Goal: Complete application form

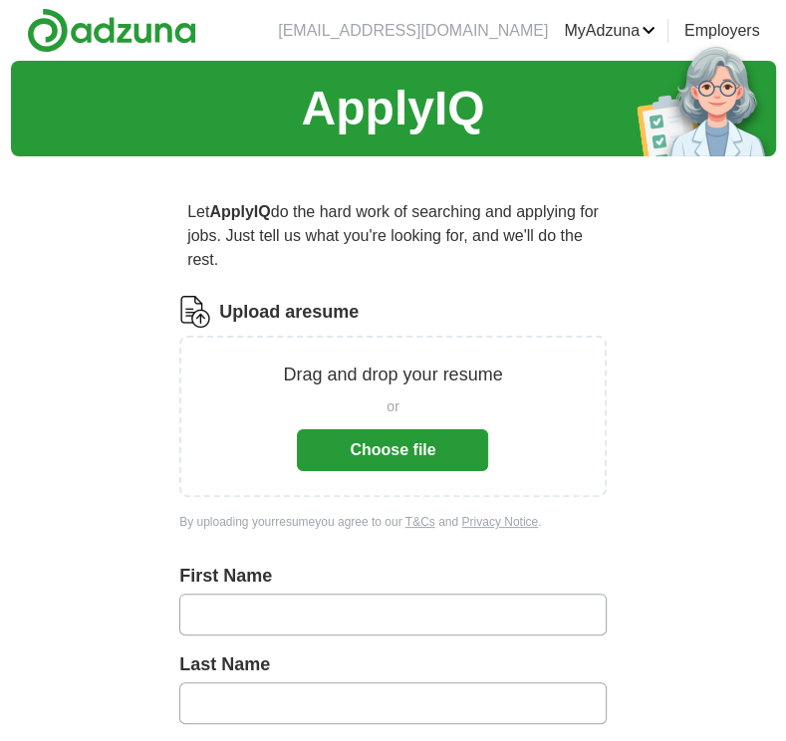
click at [416, 456] on button "Choose file" at bounding box center [392, 450] width 191 height 42
click at [376, 460] on button "Choose file" at bounding box center [392, 450] width 191 height 42
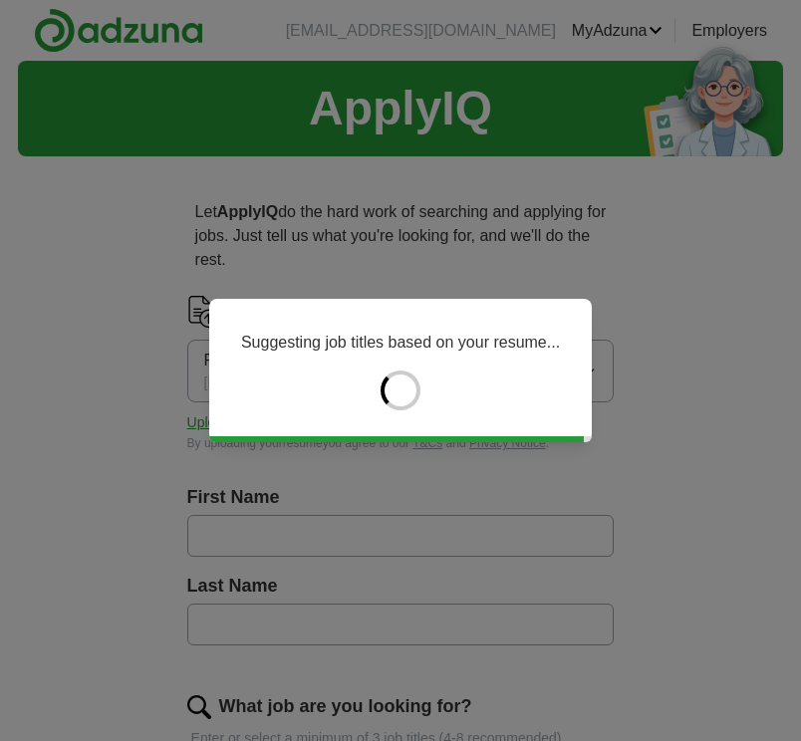
type input "********"
type input "**********"
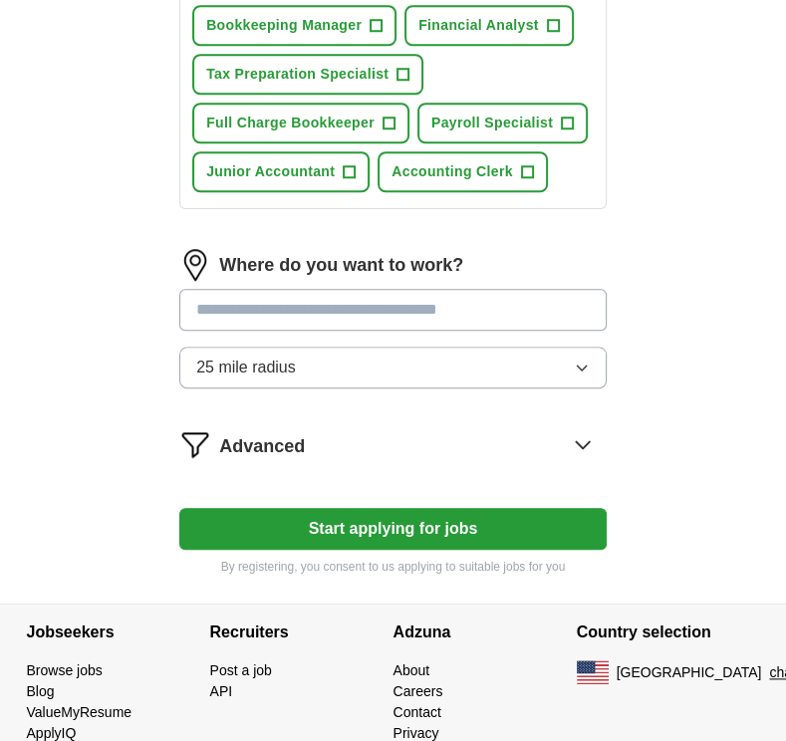
scroll to position [924, 0]
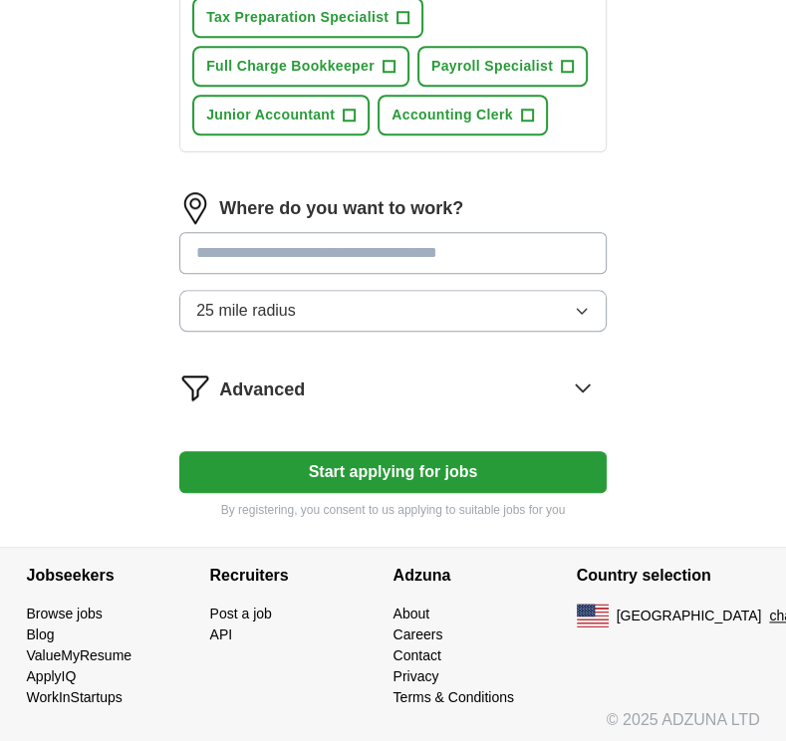
click at [520, 465] on button "Start applying for jobs" at bounding box center [392, 472] width 427 height 42
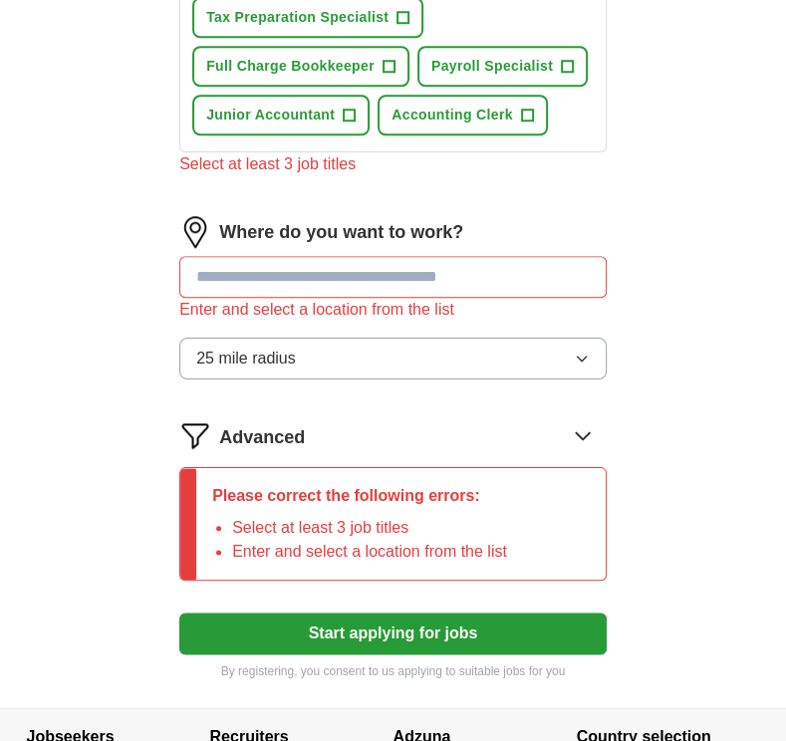
click at [455, 274] on input "text" at bounding box center [392, 277] width 427 height 42
click at [286, 274] on input "text" at bounding box center [392, 277] width 427 height 42
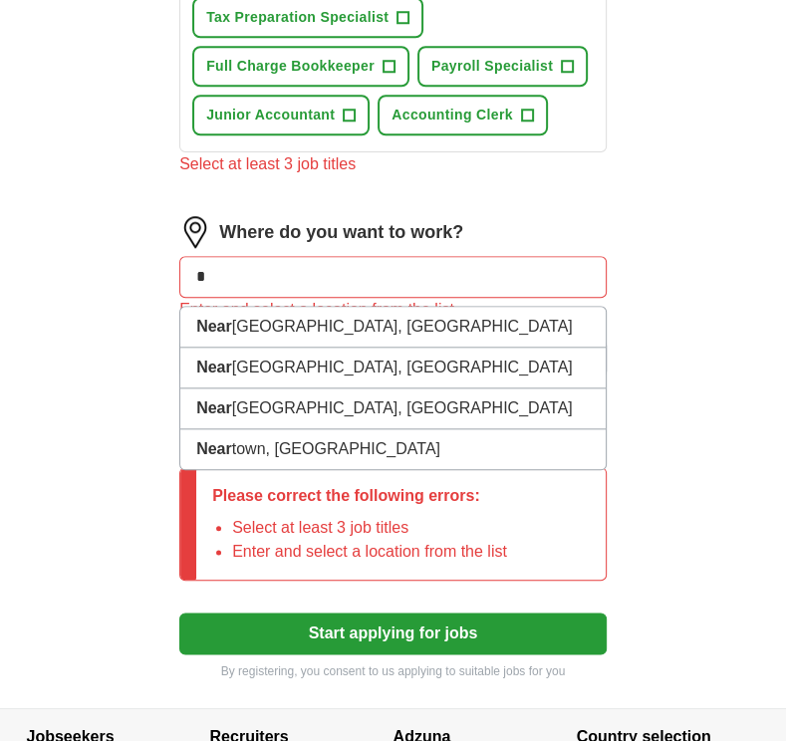
type input "*"
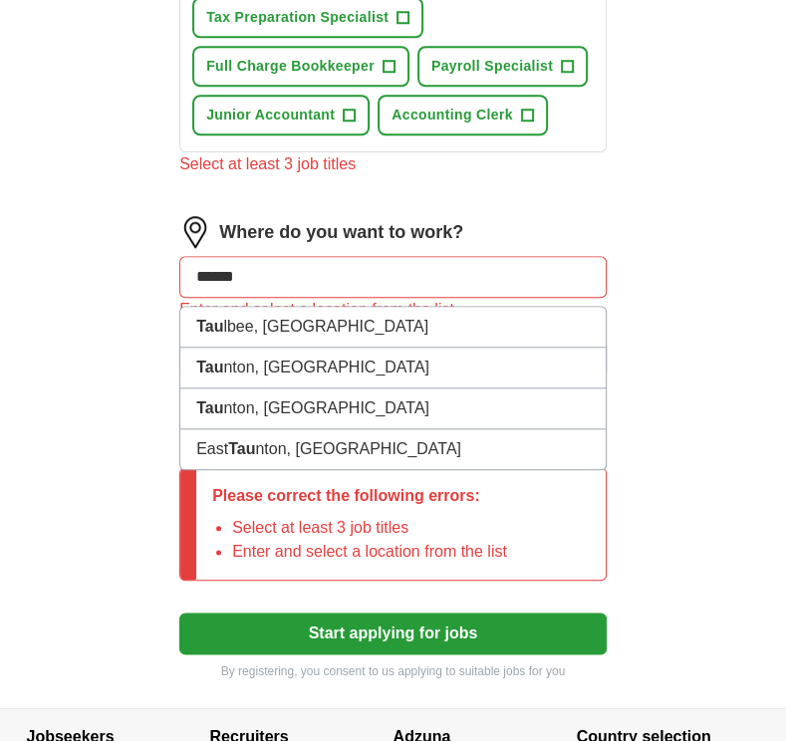
type input "*******"
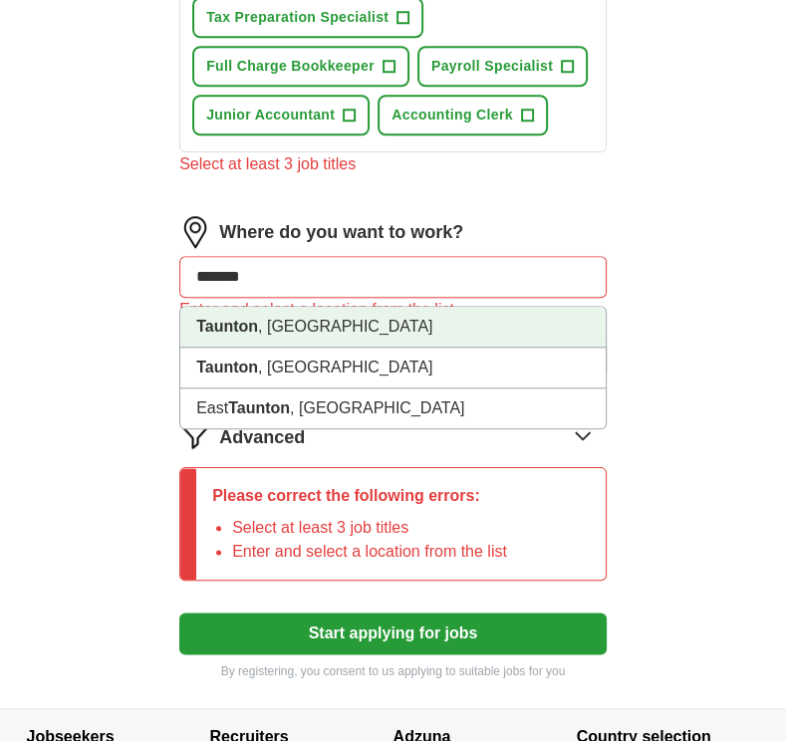
click at [296, 326] on li "[GEOGRAPHIC_DATA] , [GEOGRAPHIC_DATA]" at bounding box center [392, 327] width 425 height 41
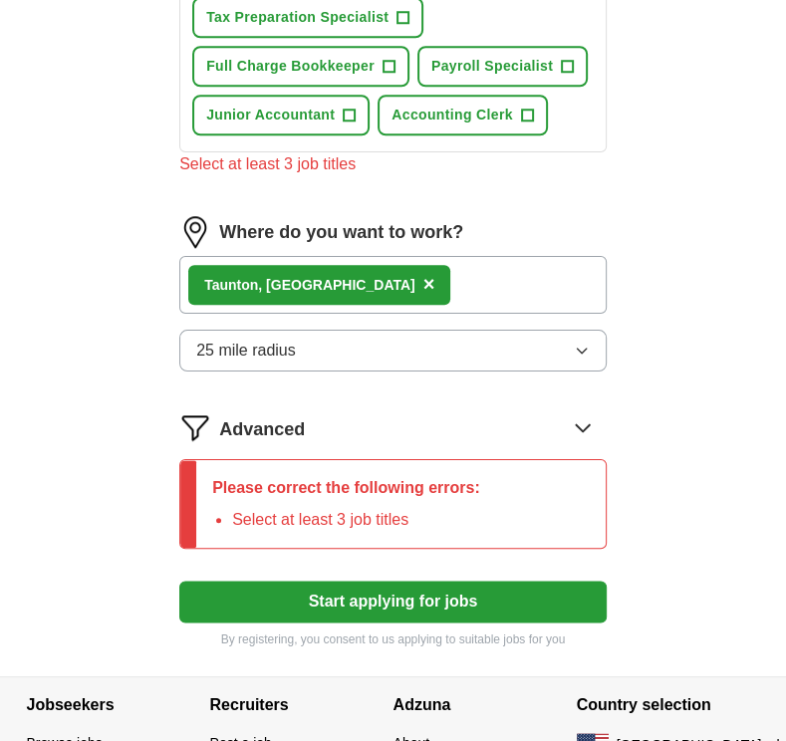
click at [492, 599] on button "Start applying for jobs" at bounding box center [392, 602] width 427 height 42
click at [580, 417] on icon at bounding box center [583, 427] width 32 height 32
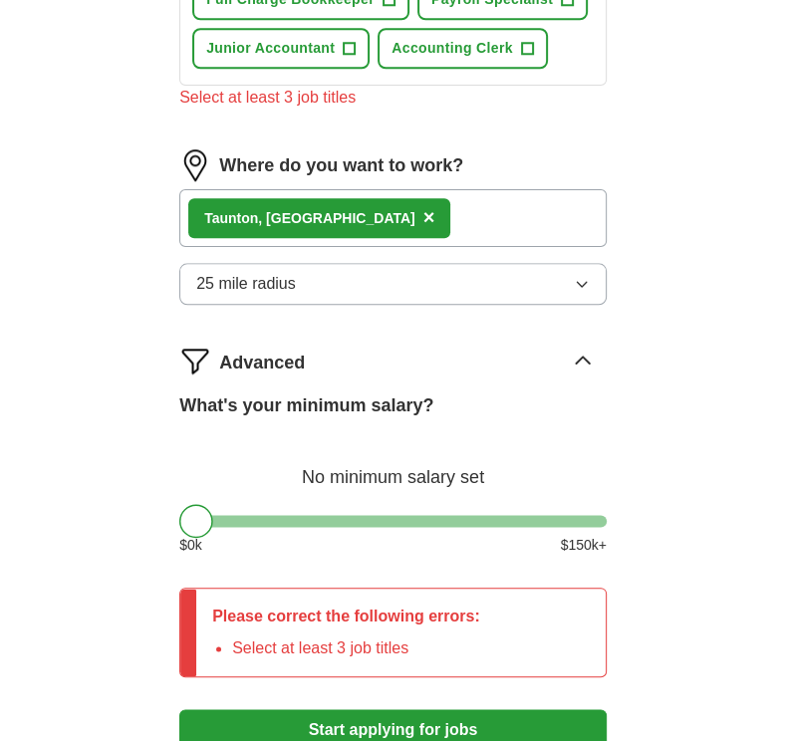
scroll to position [1024, 0]
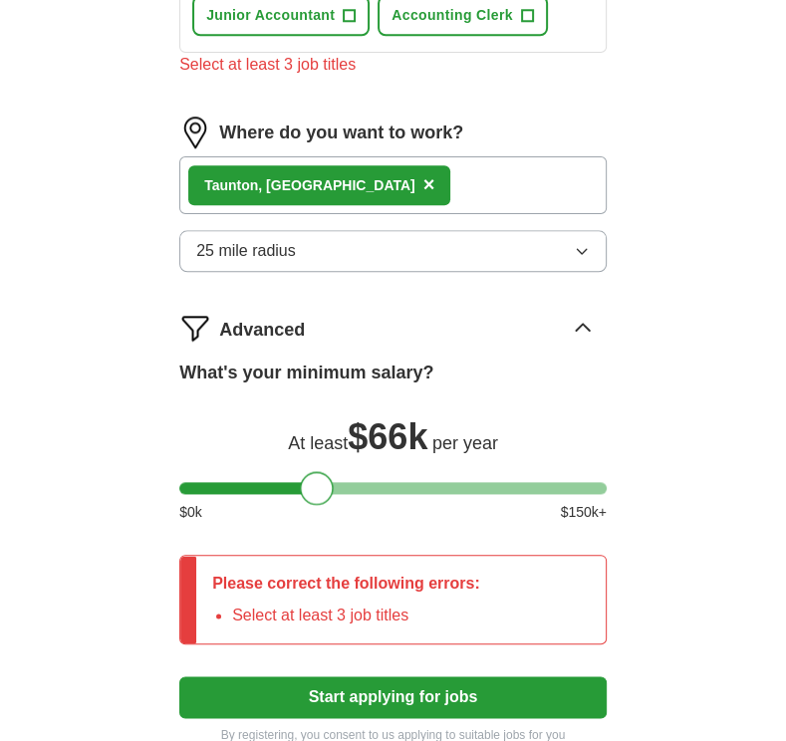
drag, startPoint x: 203, startPoint y: 480, endPoint x: 323, endPoint y: 477, distance: 119.6
click at [323, 477] on div at bounding box center [317, 488] width 34 height 34
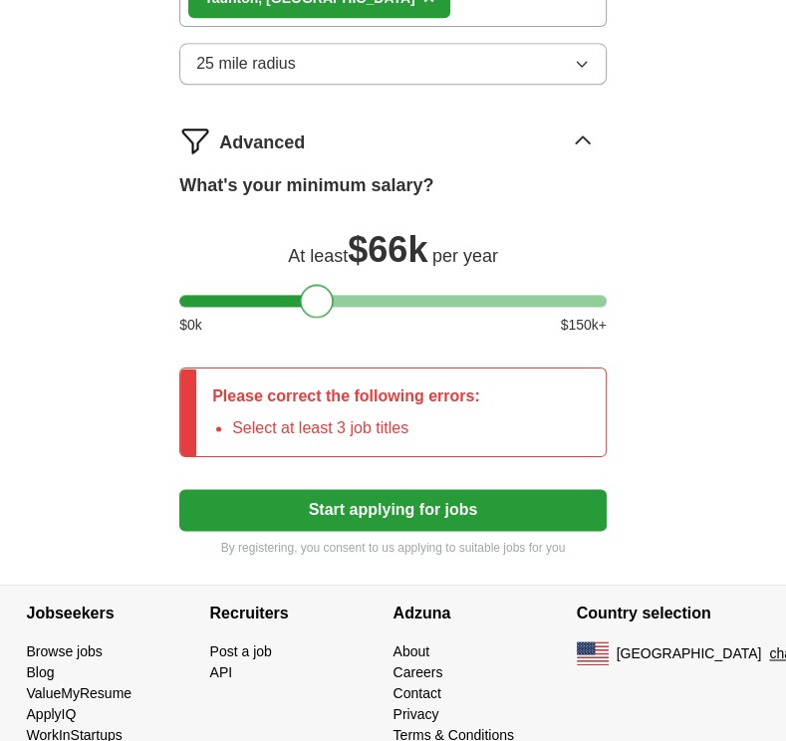
scroll to position [1223, 0]
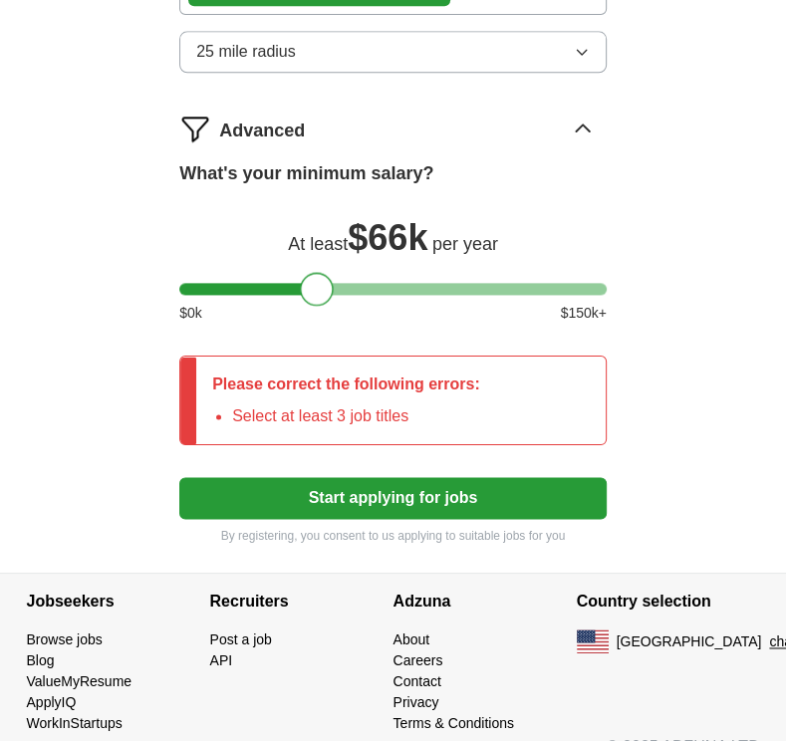
click at [432, 489] on button "Start applying for jobs" at bounding box center [392, 498] width 427 height 42
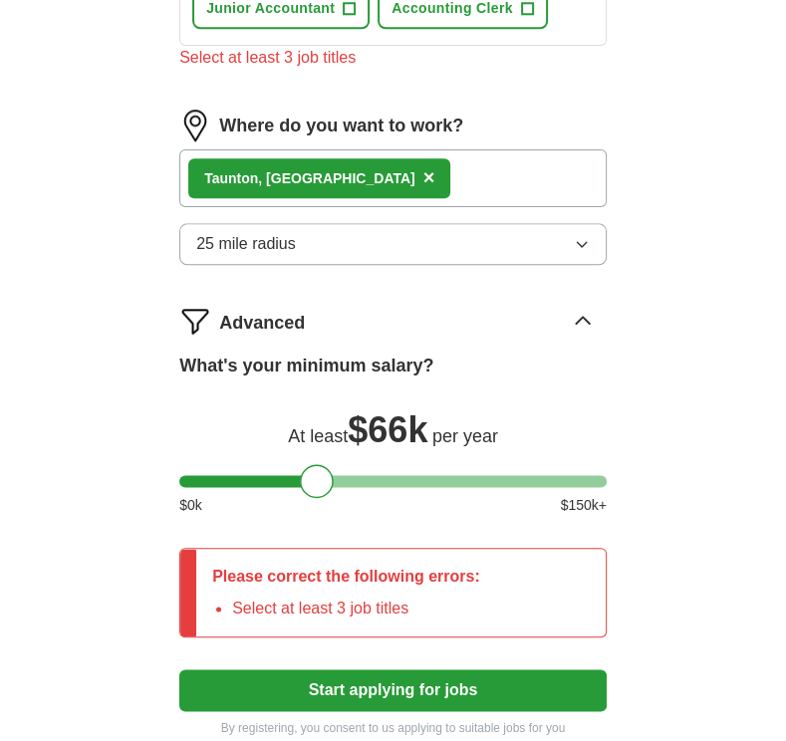
scroll to position [1024, 0]
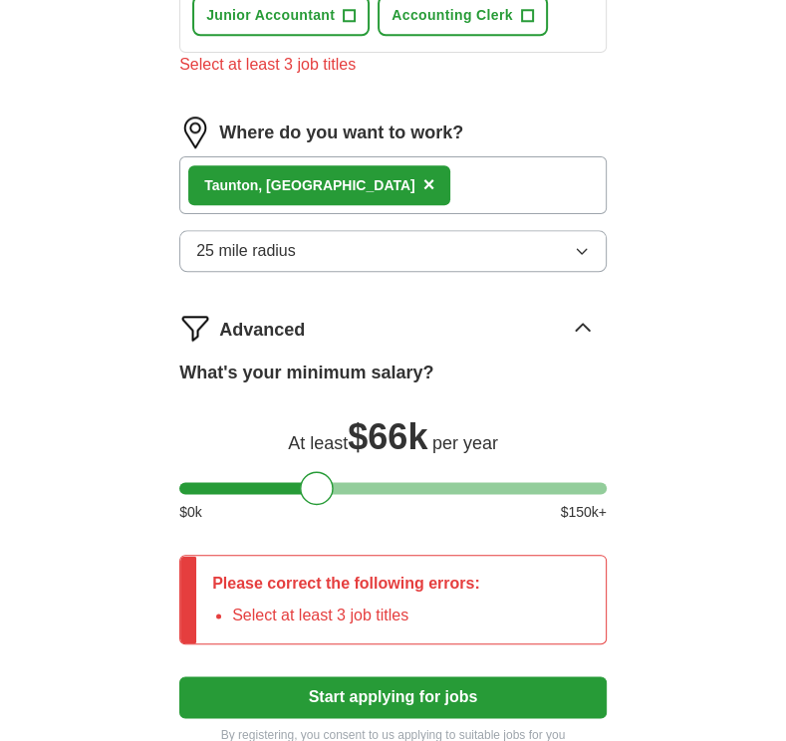
click at [366, 624] on div "Please correct the following errors: Select at least 3 job titles" at bounding box center [346, 600] width 300 height 88
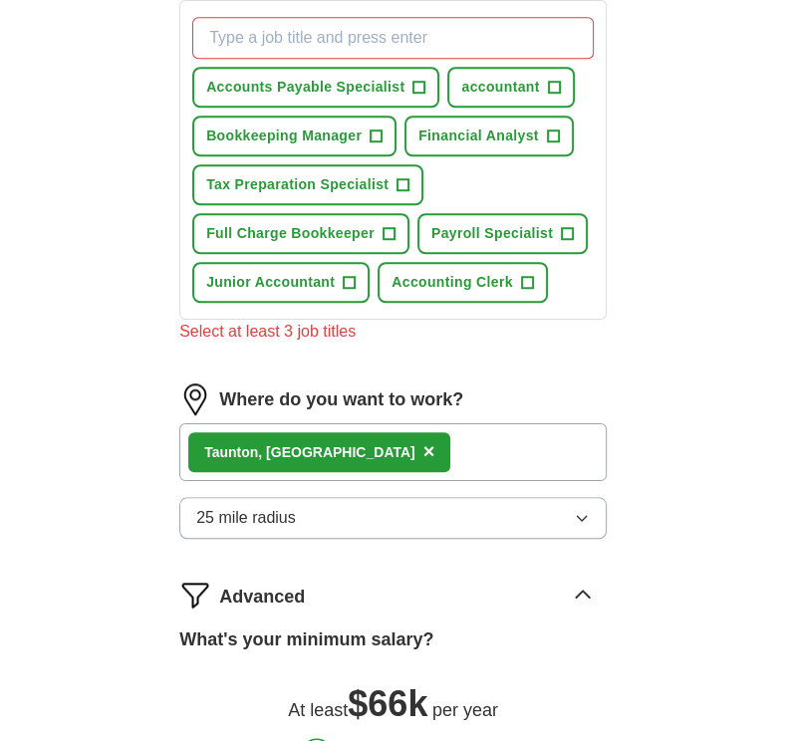
scroll to position [750, 0]
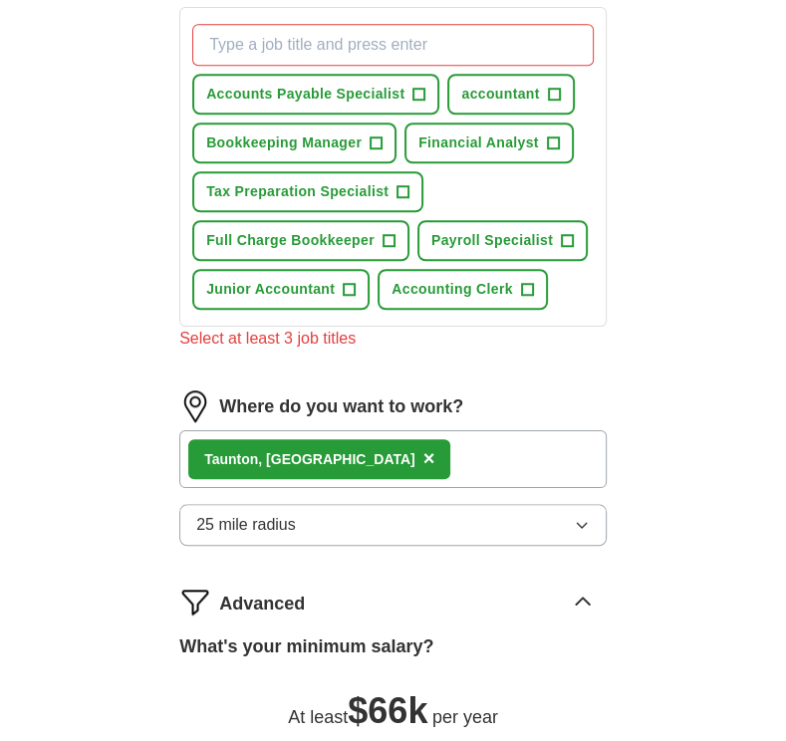
click at [441, 453] on div "[GEOGRAPHIC_DATA] , [GEOGRAPHIC_DATA] ×" at bounding box center [392, 459] width 427 height 58
click at [333, 452] on div "[GEOGRAPHIC_DATA] , [GEOGRAPHIC_DATA] ×" at bounding box center [392, 459] width 427 height 58
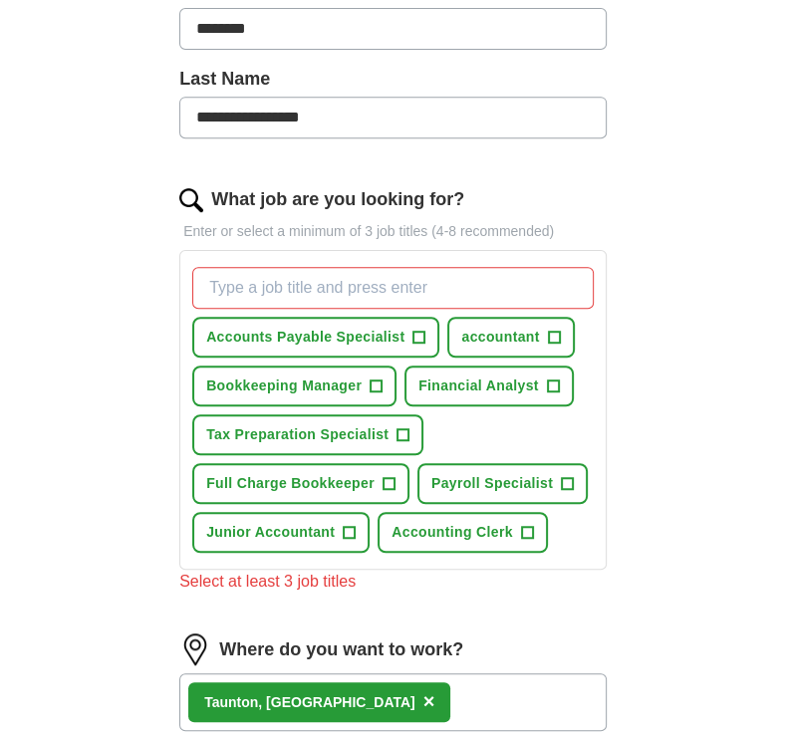
scroll to position [352, 0]
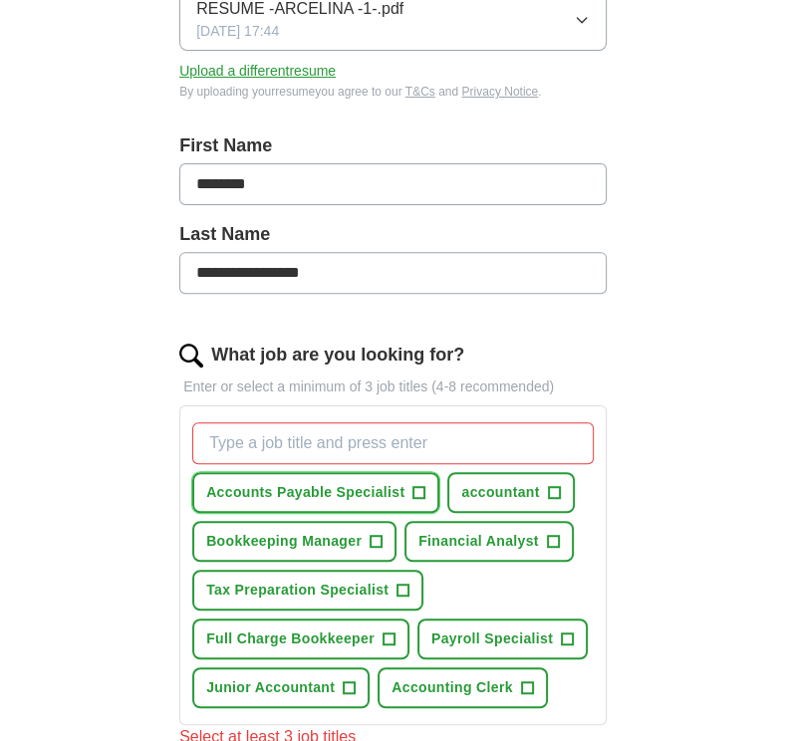
click at [339, 490] on span "Accounts Payable Specialist" at bounding box center [305, 492] width 198 height 21
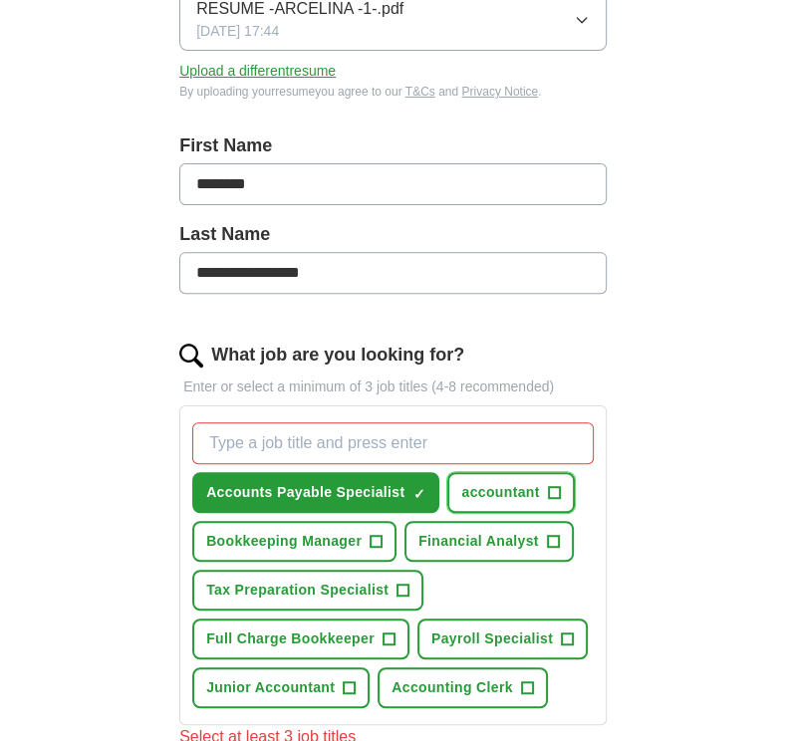
click at [509, 482] on span "accountant" at bounding box center [500, 492] width 78 height 21
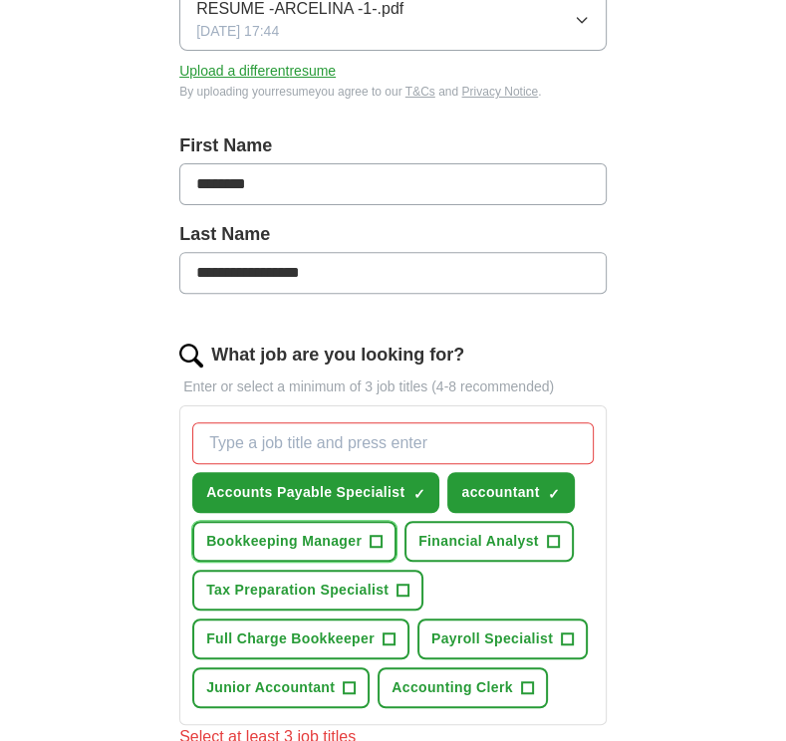
click at [338, 545] on span "Bookkeeping Manager" at bounding box center [283, 541] width 155 height 21
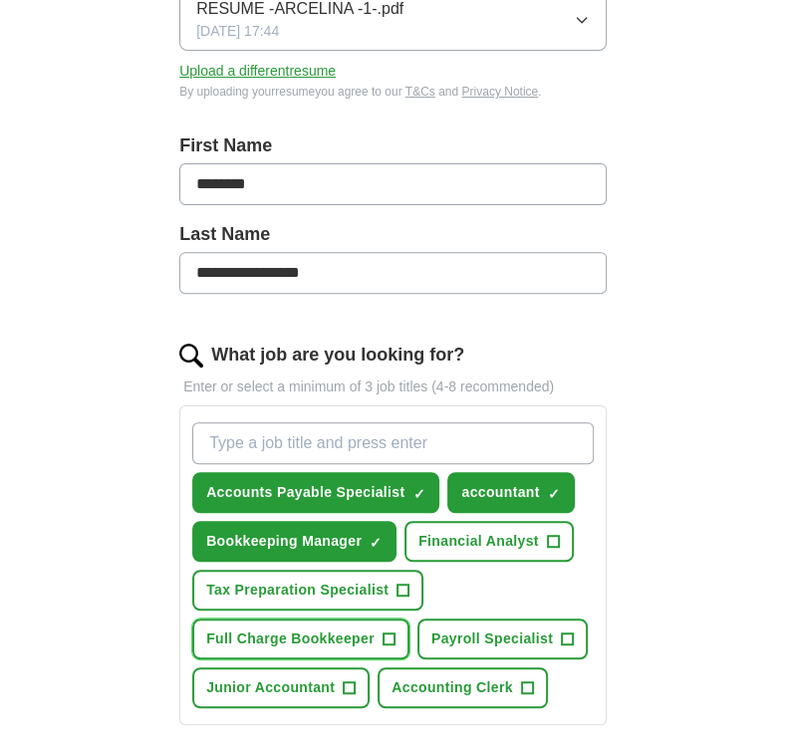
click at [303, 631] on span "Full Charge Bookkeeper" at bounding box center [290, 638] width 168 height 21
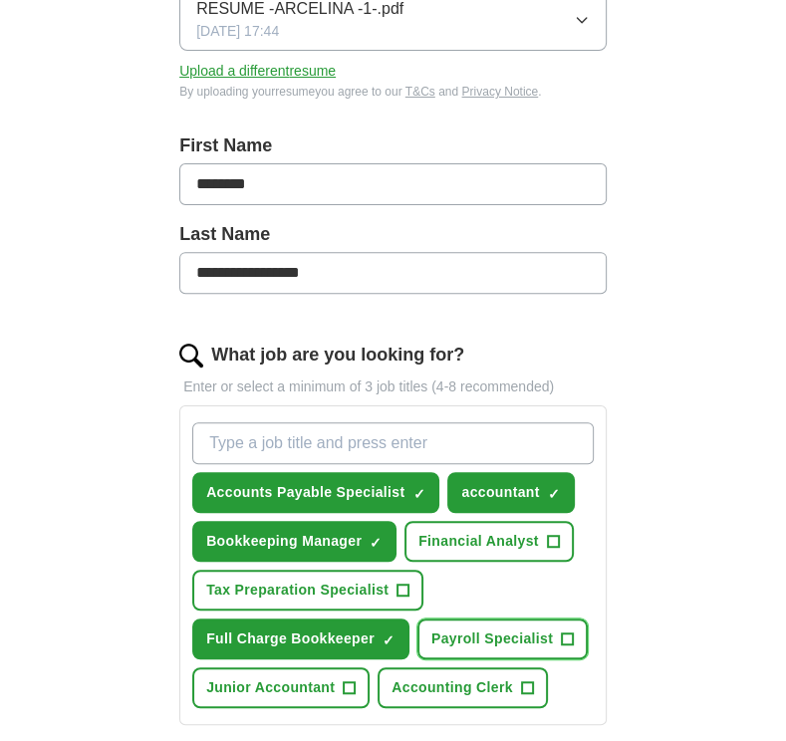
click at [481, 636] on span "Payroll Specialist" at bounding box center [492, 638] width 122 height 21
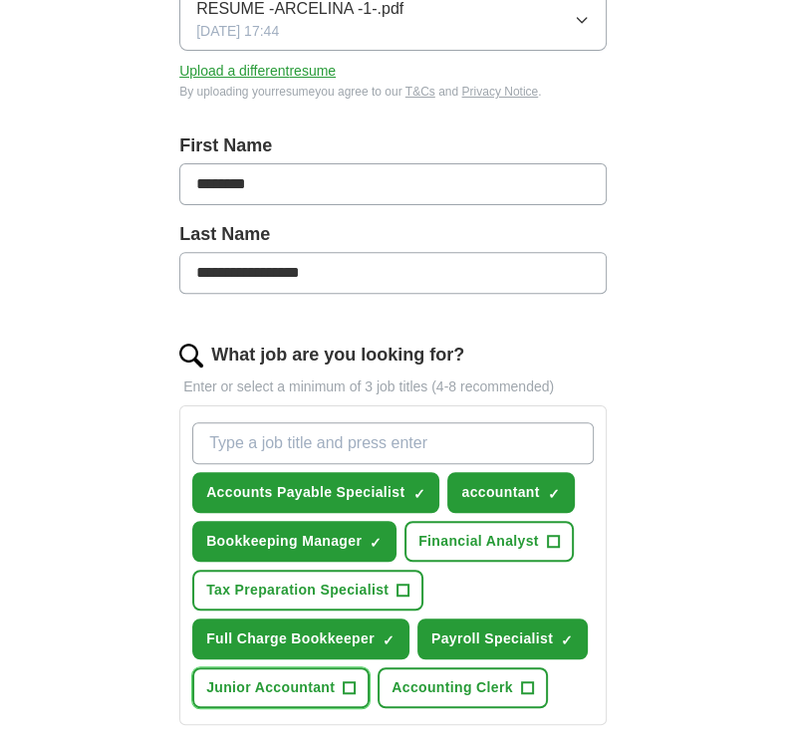
click at [307, 683] on span "Junior Accountant" at bounding box center [270, 687] width 128 height 21
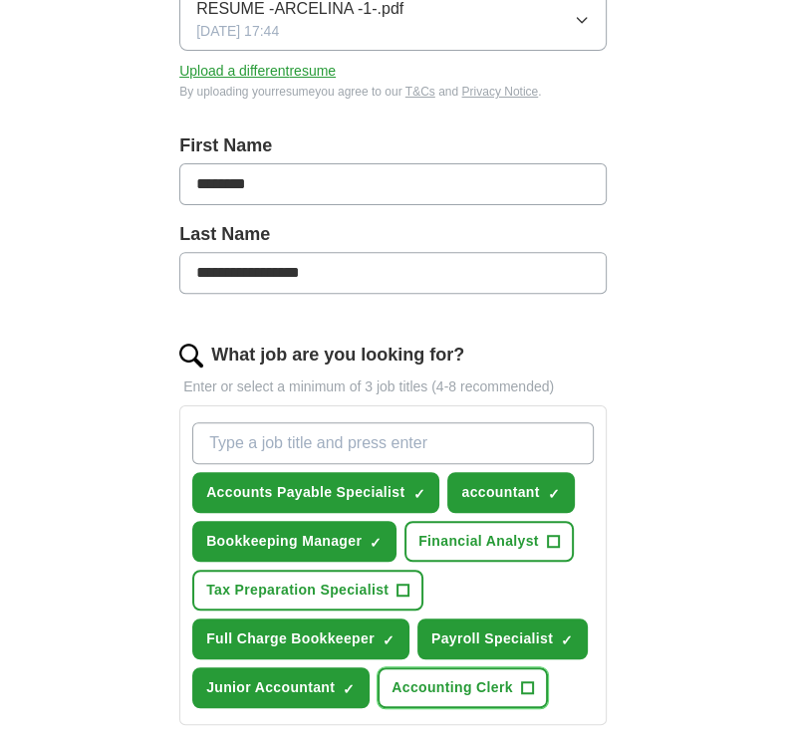
click at [428, 684] on span "Accounting Clerk" at bounding box center [452, 687] width 122 height 21
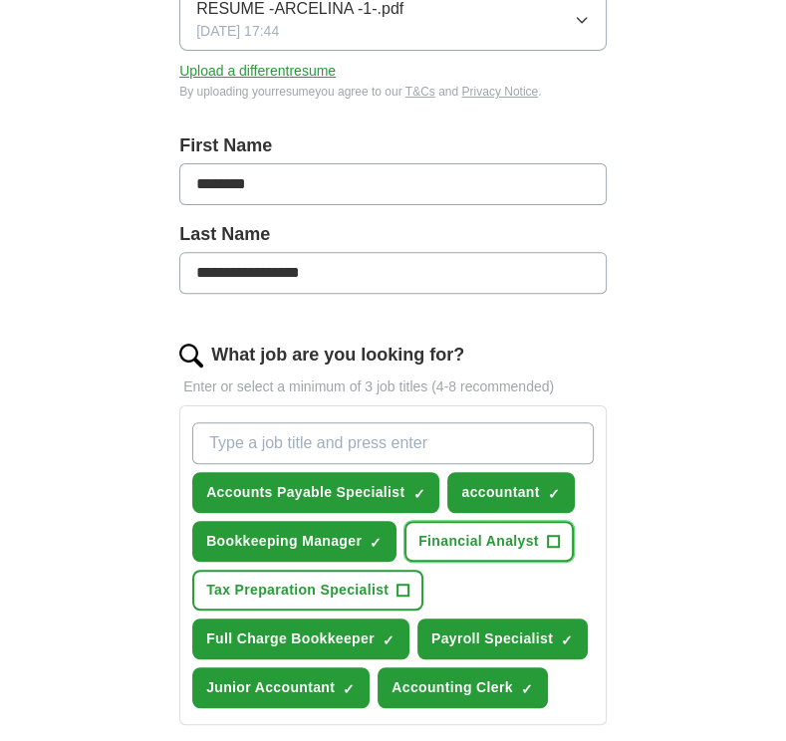
click at [465, 543] on span "Financial Analyst" at bounding box center [478, 541] width 121 height 21
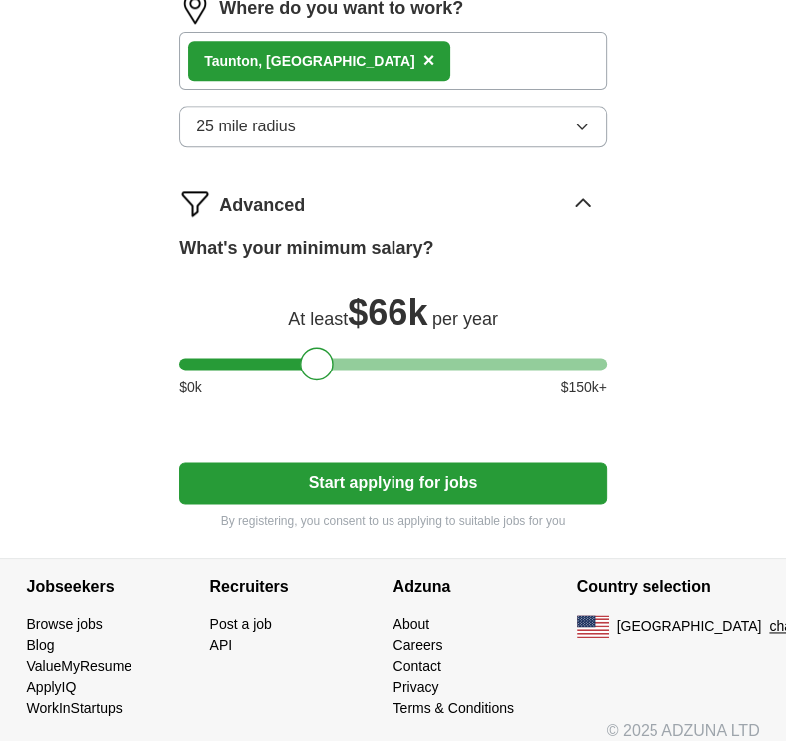
scroll to position [1135, 0]
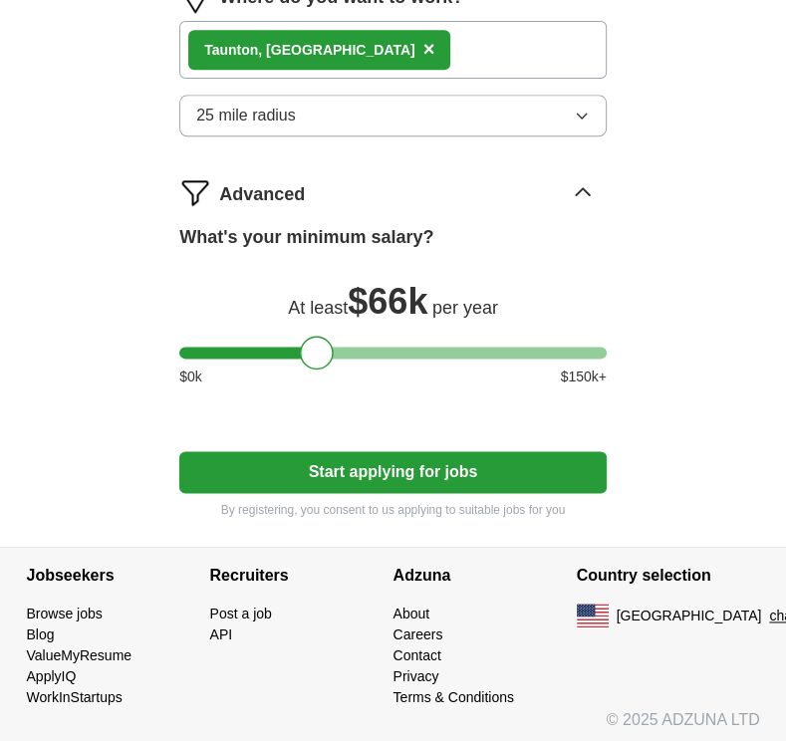
click at [395, 472] on button "Start applying for jobs" at bounding box center [392, 472] width 427 height 42
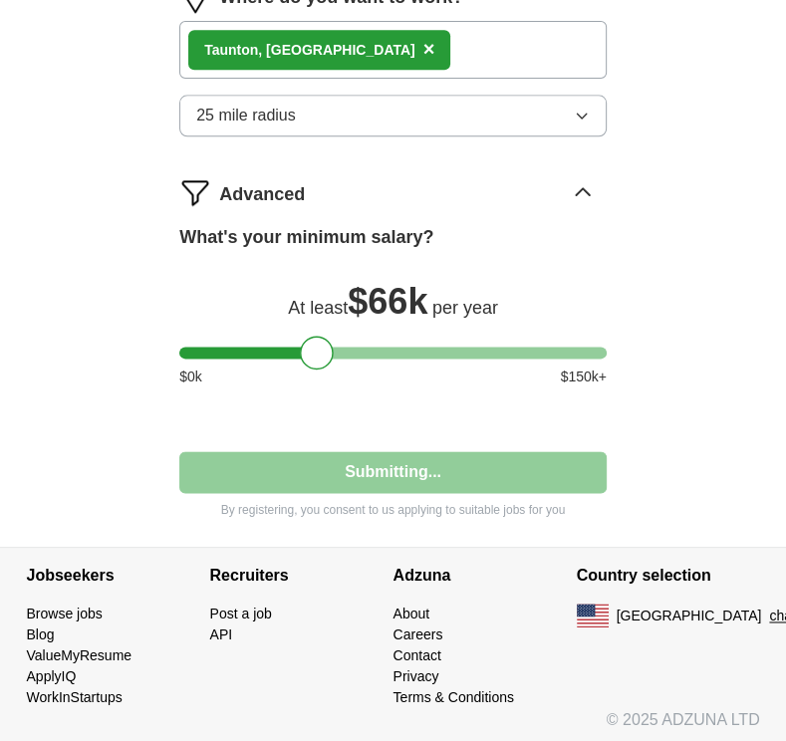
select select "**"
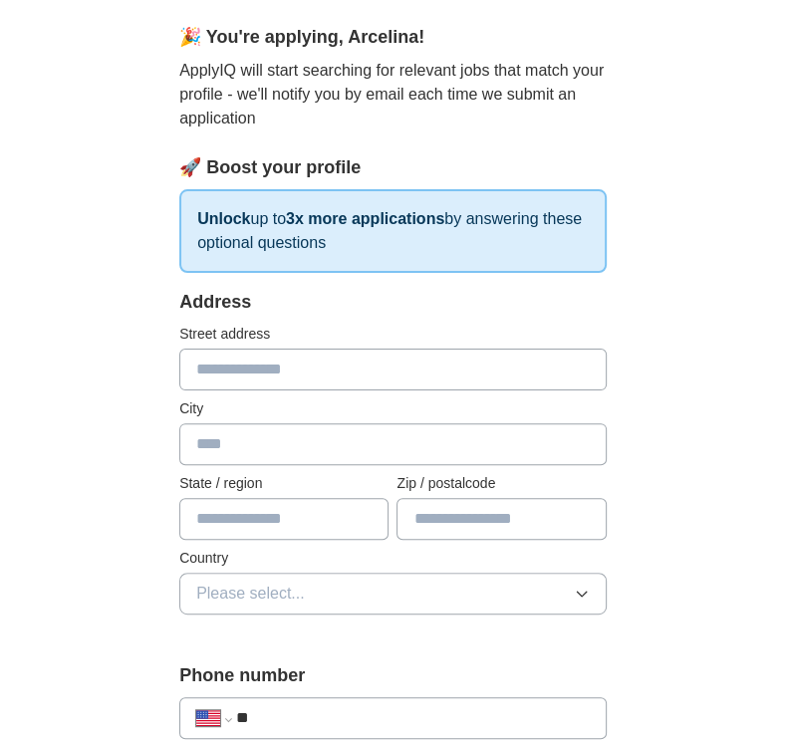
scroll to position [199, 0]
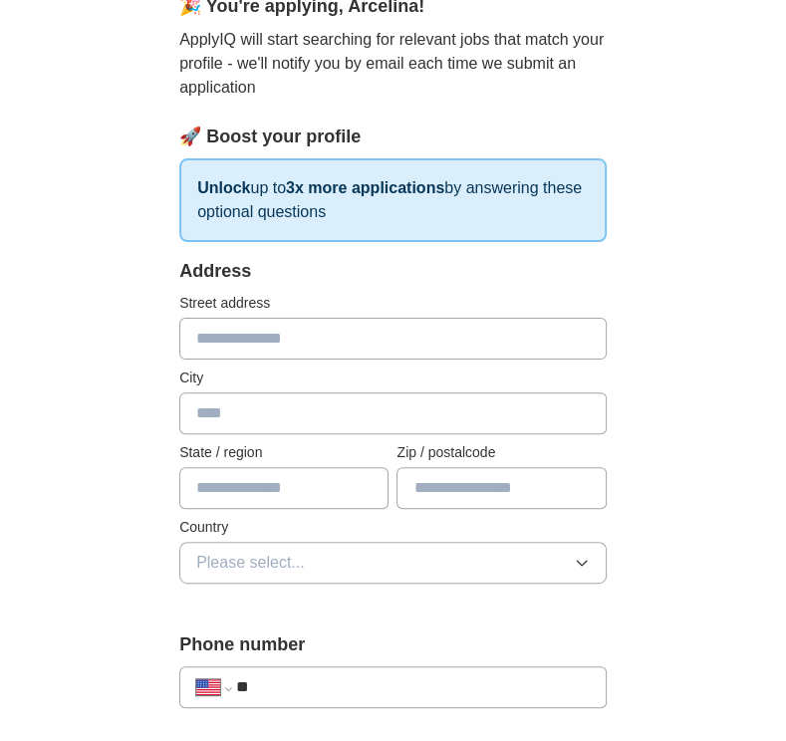
click at [370, 347] on input "text" at bounding box center [392, 339] width 427 height 42
type input "**********"
click at [378, 409] on input "text" at bounding box center [392, 413] width 427 height 42
type input "*******"
click at [347, 493] on input "text" at bounding box center [283, 488] width 209 height 42
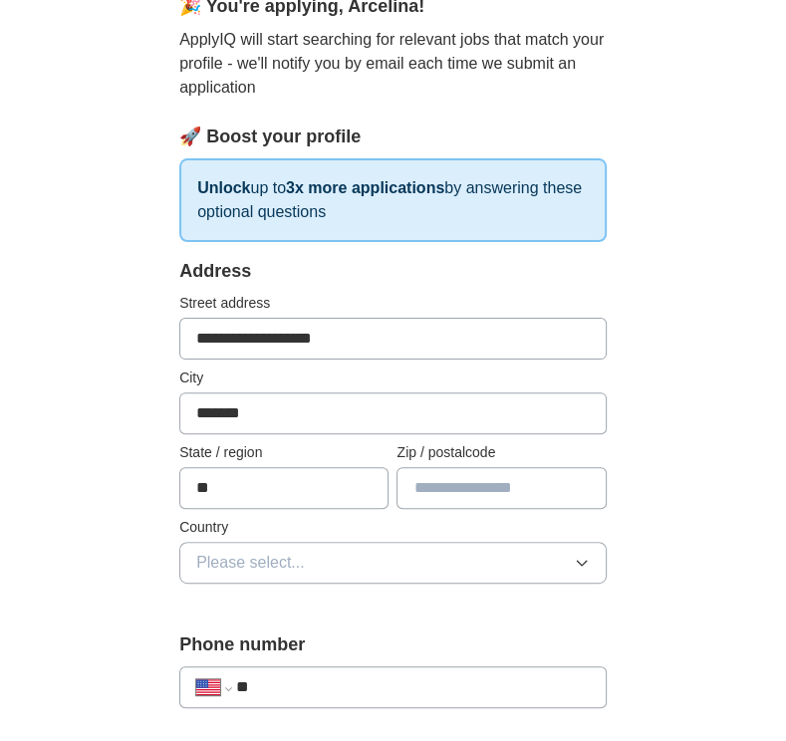
type input "**"
click at [544, 488] on input "text" at bounding box center [500, 488] width 209 height 42
type input "*****"
click at [494, 566] on button "Please select..." at bounding box center [392, 563] width 427 height 42
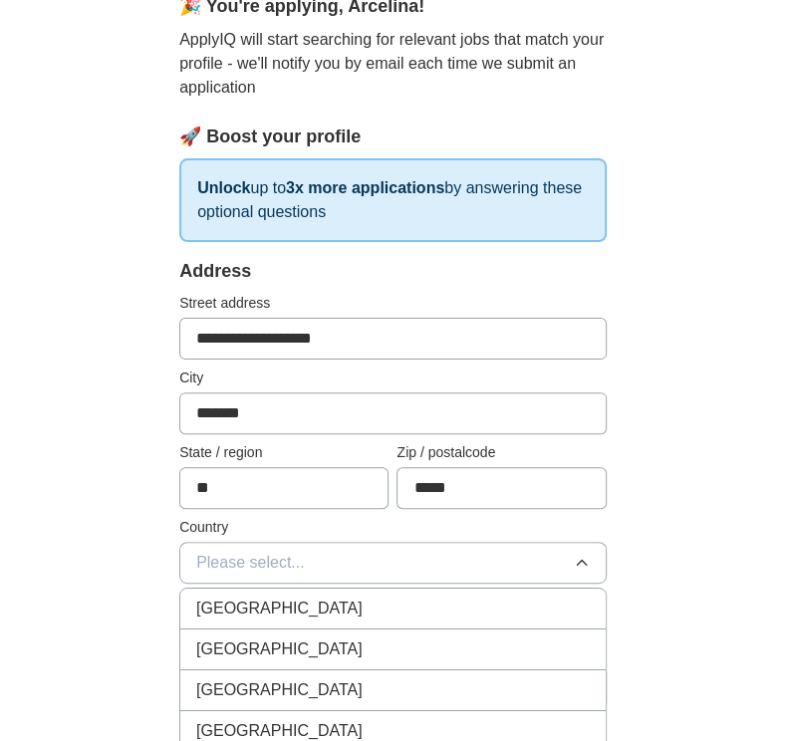
click at [487, 637] on div "[GEOGRAPHIC_DATA]" at bounding box center [392, 649] width 393 height 24
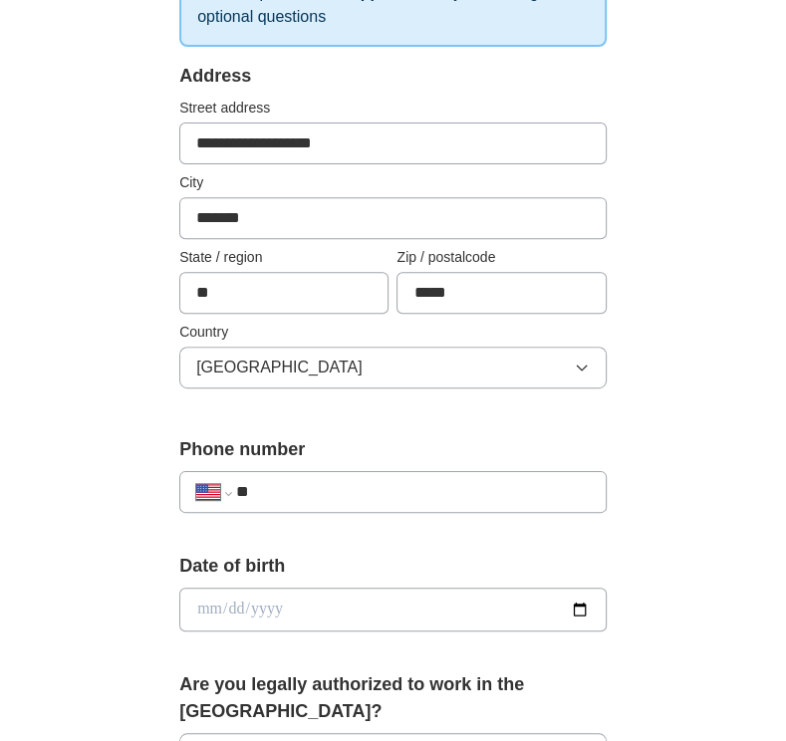
scroll to position [398, 0]
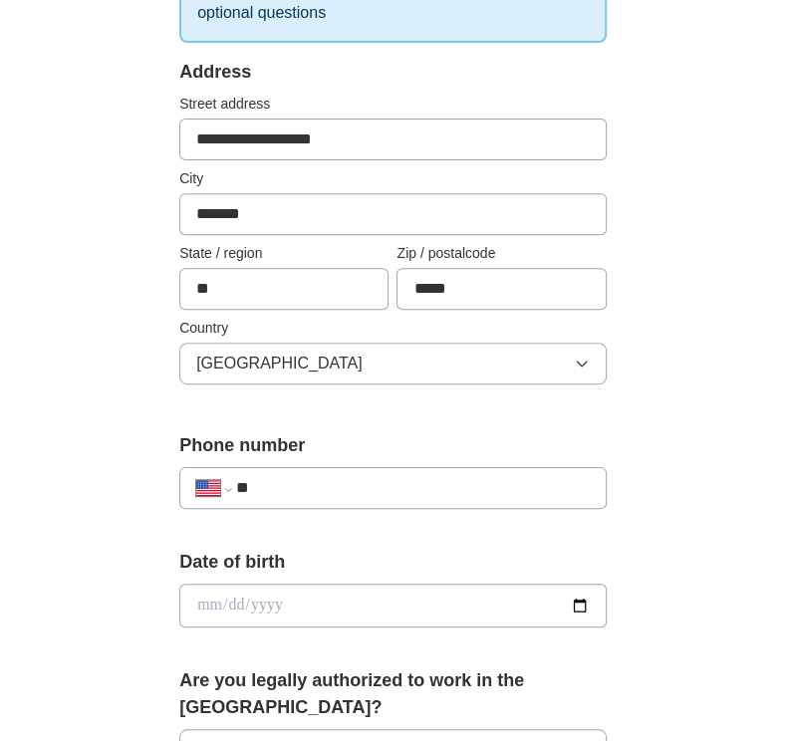
click at [474, 479] on input "**" at bounding box center [413, 488] width 354 height 24
type input "**********"
click at [582, 604] on input "date" at bounding box center [392, 606] width 427 height 44
click at [637, 428] on div "**********" at bounding box center [394, 637] width 574 height 1726
click at [254, 589] on input "date" at bounding box center [392, 606] width 427 height 44
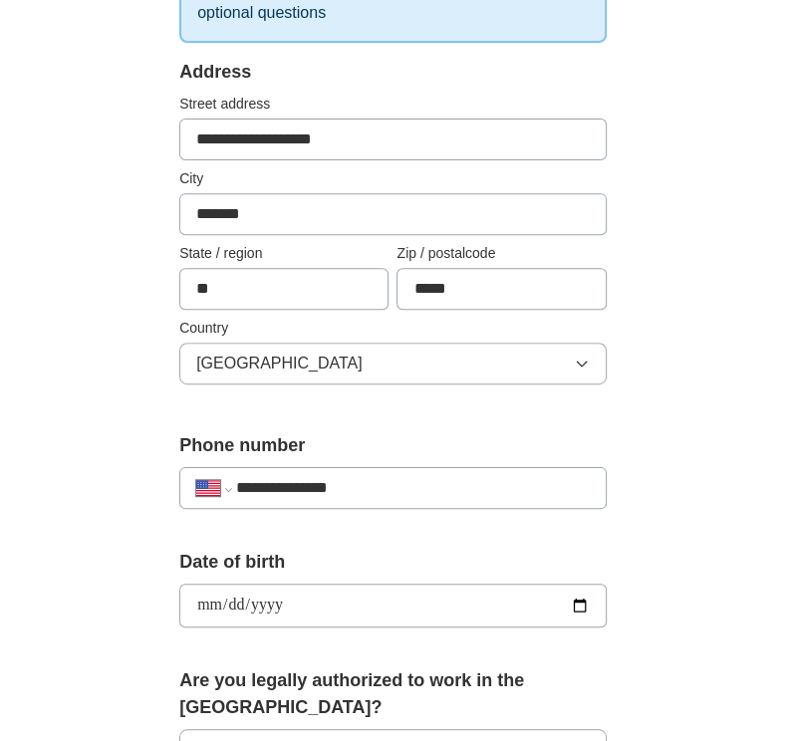
type input "**********"
click at [764, 603] on div "**********" at bounding box center [393, 581] width 765 height 1838
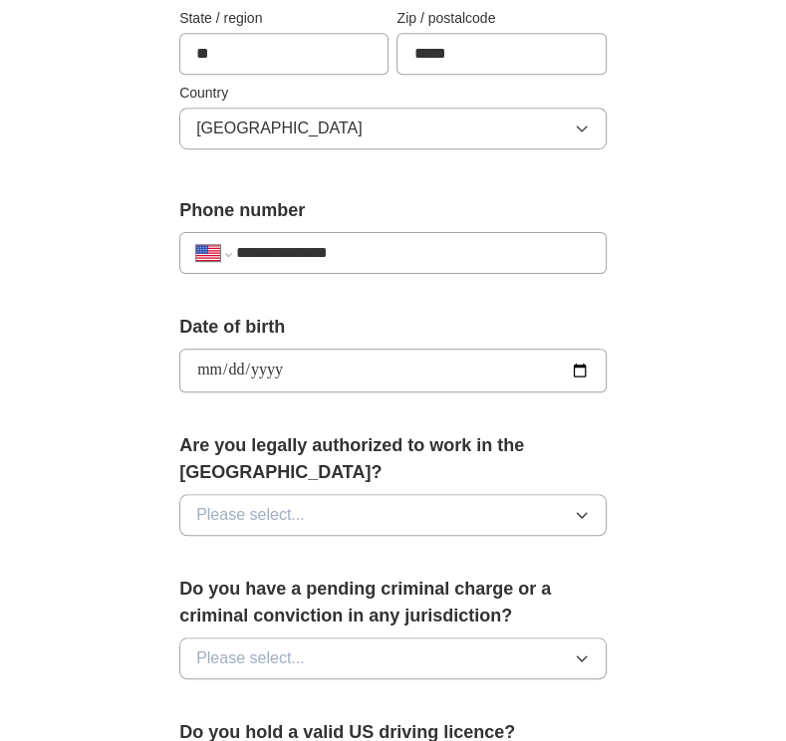
scroll to position [697, 0]
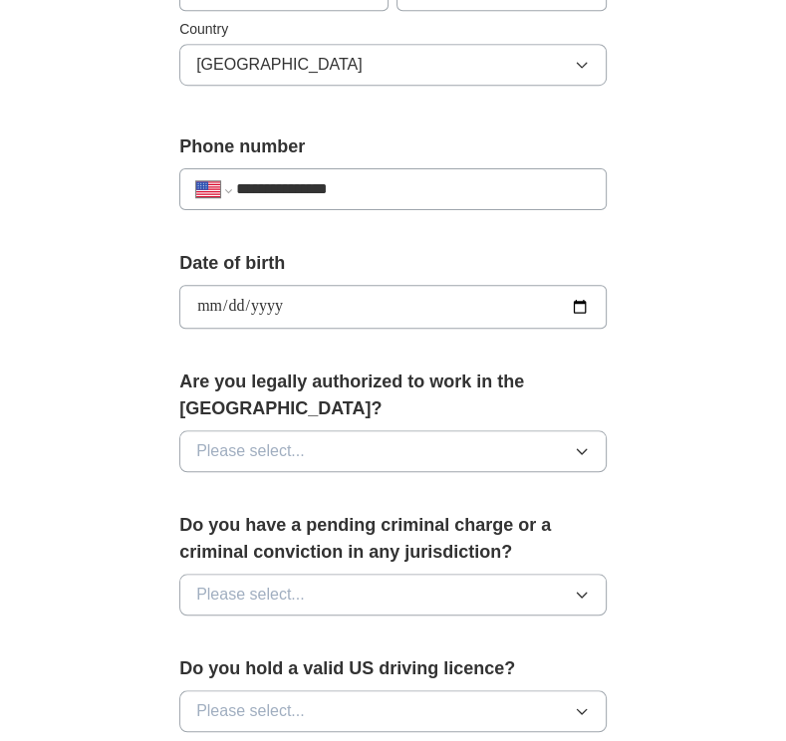
click at [210, 439] on span "Please select..." at bounding box center [250, 451] width 109 height 24
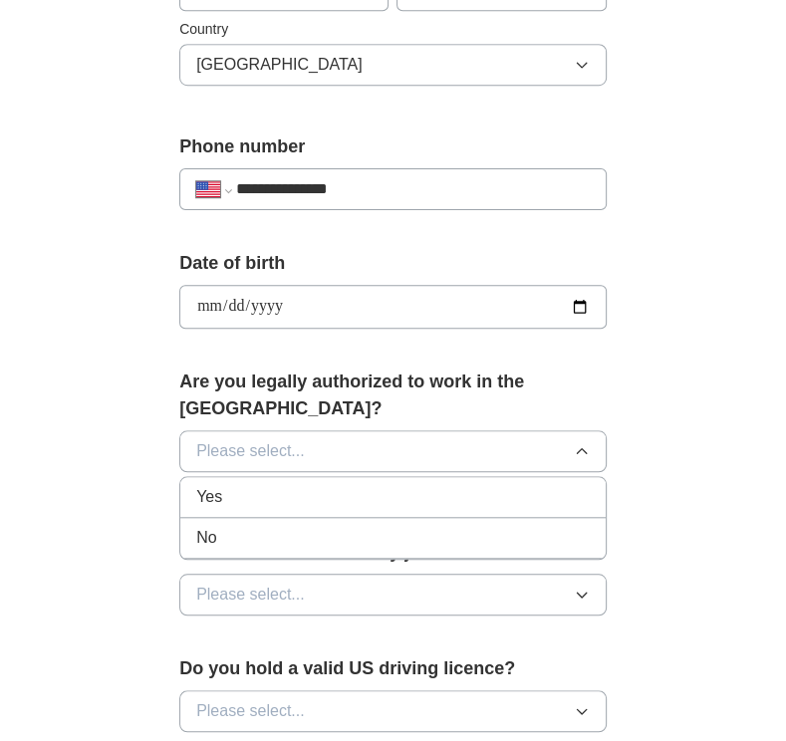
click at [233, 485] on div "Yes" at bounding box center [392, 497] width 393 height 24
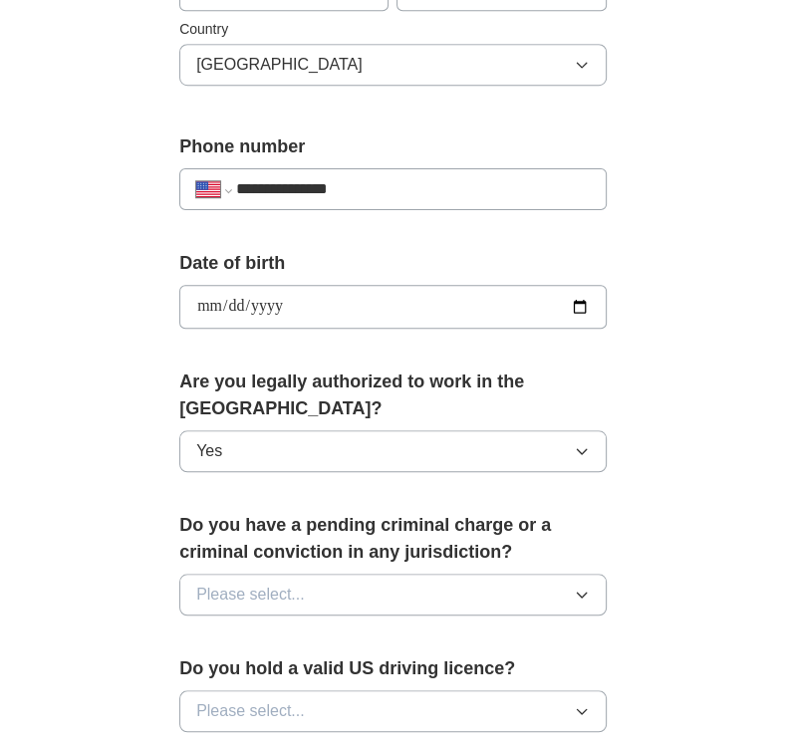
click at [300, 583] on span "Please select..." at bounding box center [250, 595] width 109 height 24
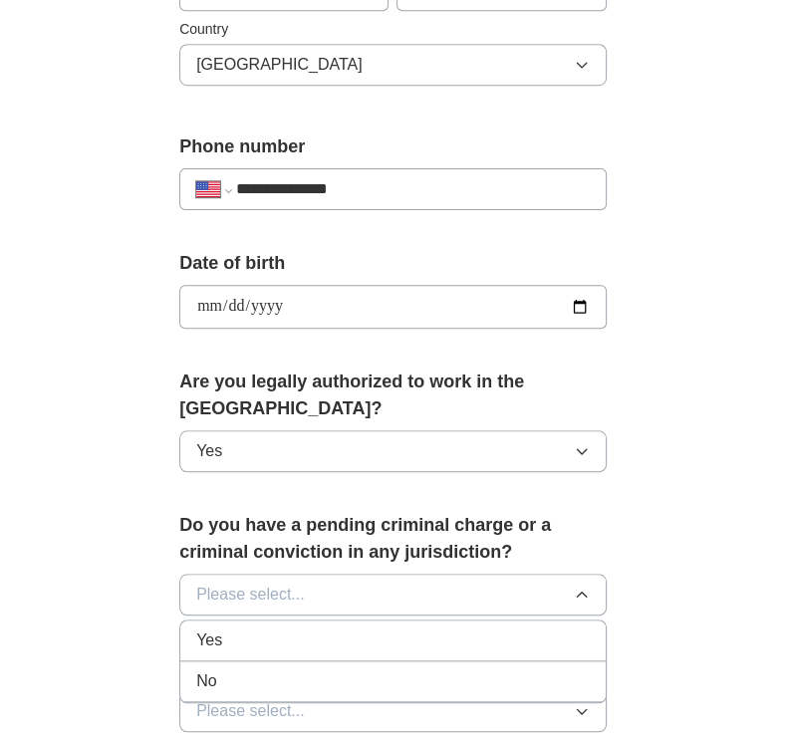
click at [272, 669] on div "No" at bounding box center [392, 681] width 393 height 24
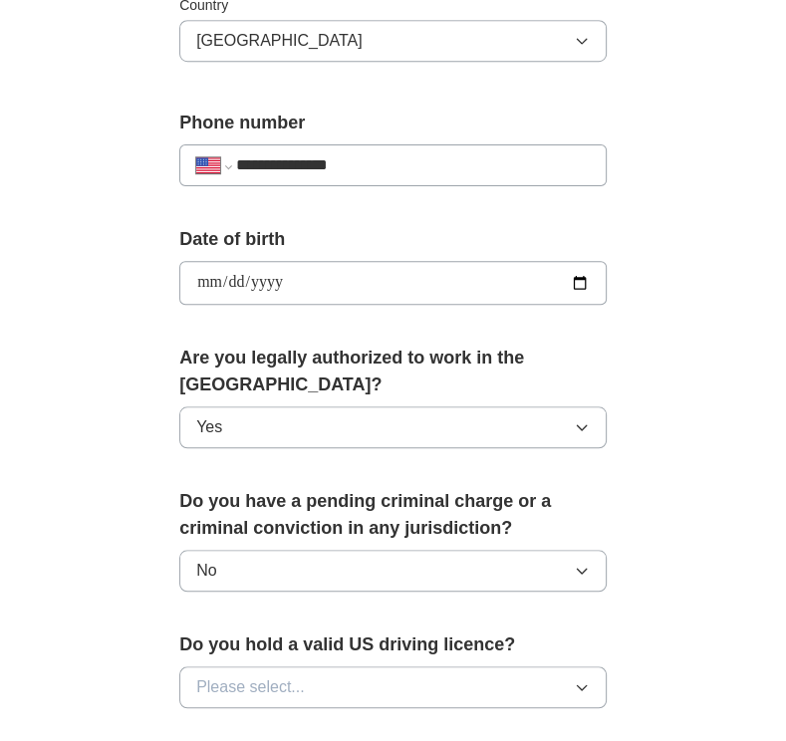
scroll to position [896, 0]
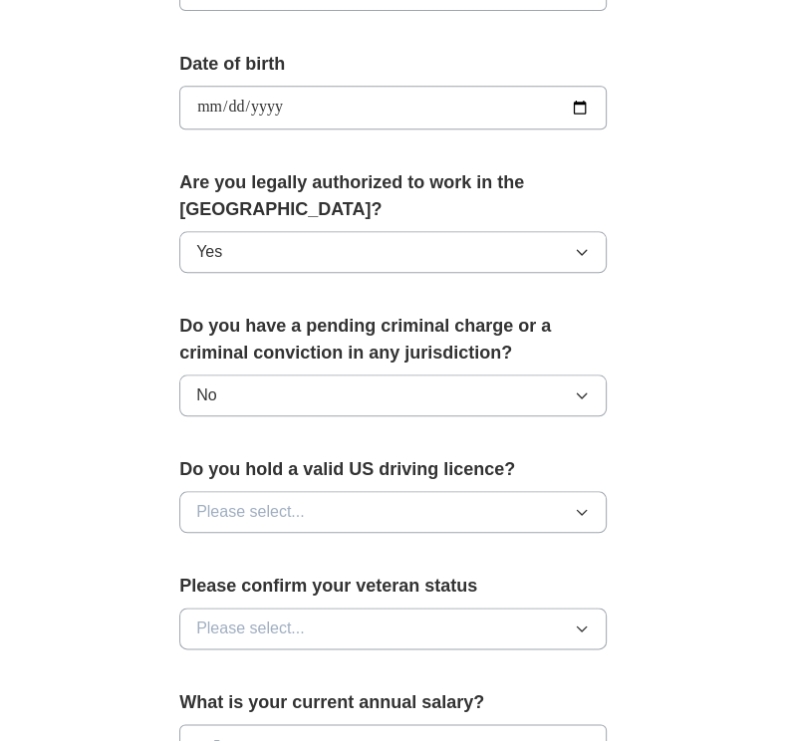
click at [300, 500] on span "Please select..." at bounding box center [250, 512] width 109 height 24
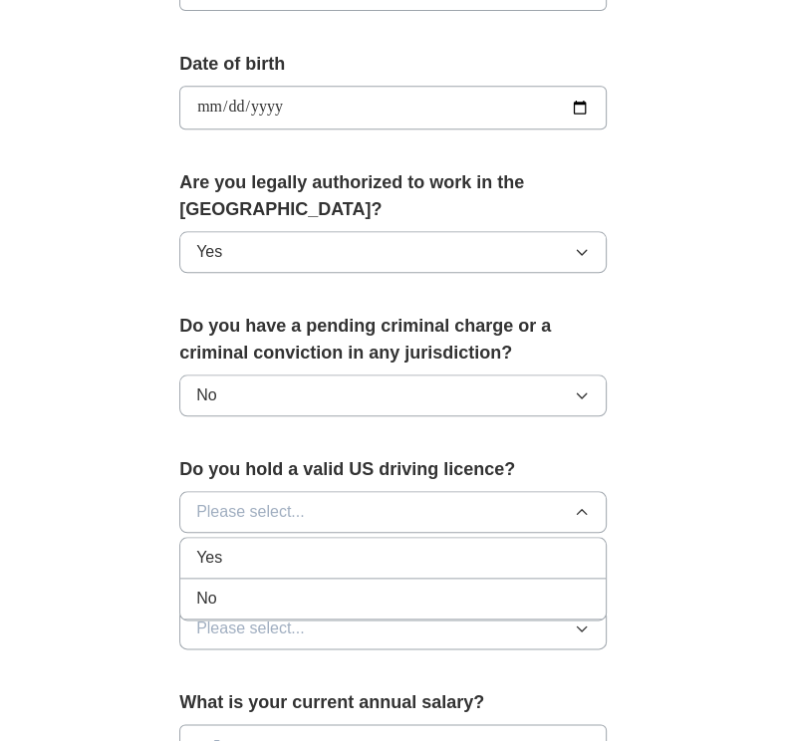
click at [257, 541] on li "Yes" at bounding box center [392, 558] width 425 height 41
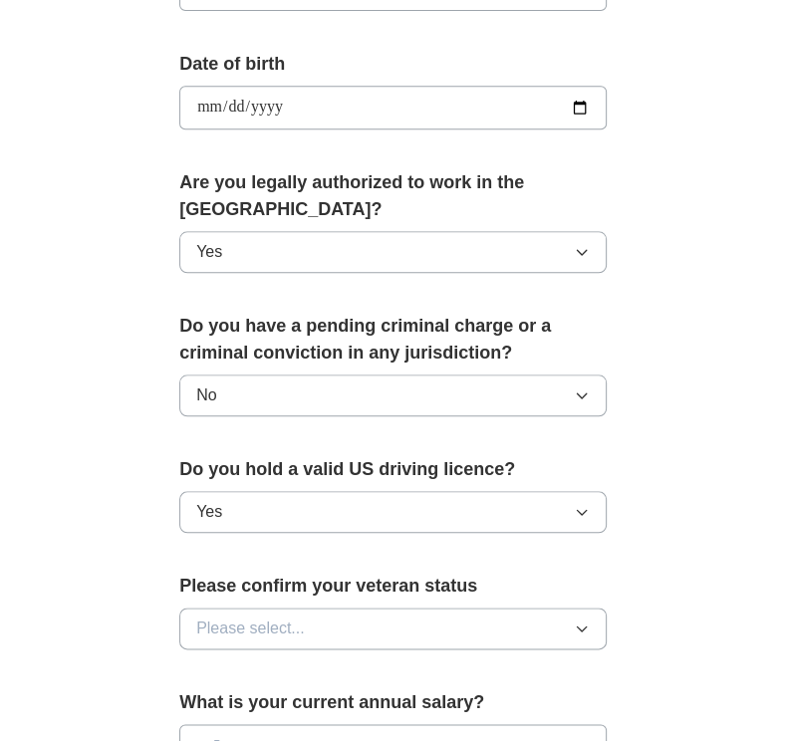
click at [255, 611] on button "Please select..." at bounding box center [392, 629] width 427 height 42
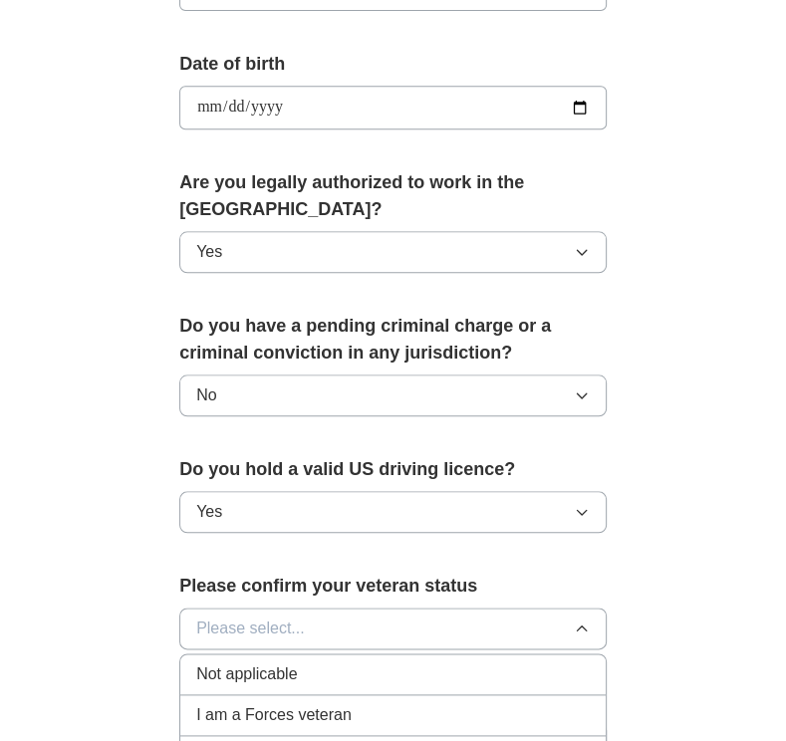
click at [299, 662] on div "Not applicable" at bounding box center [392, 674] width 393 height 24
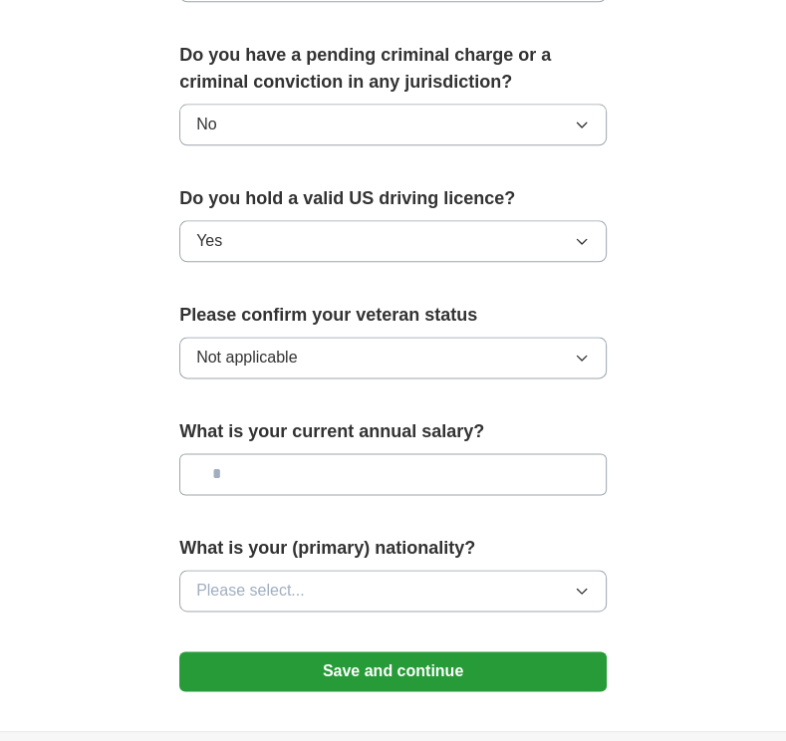
scroll to position [1195, 0]
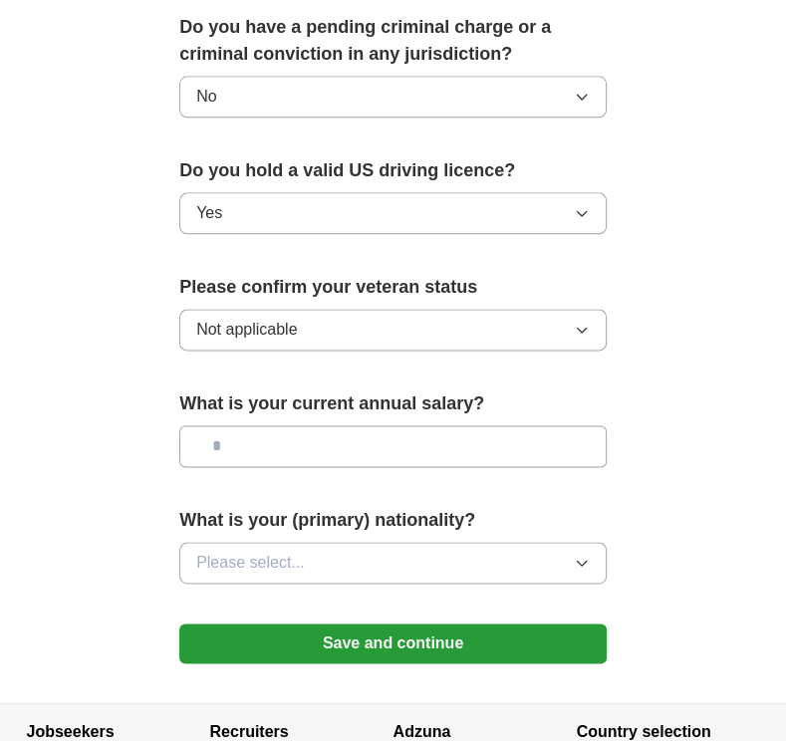
click at [295, 425] on input "text" at bounding box center [392, 446] width 427 height 42
type input "***"
click at [325, 542] on button "Please select..." at bounding box center [392, 563] width 427 height 42
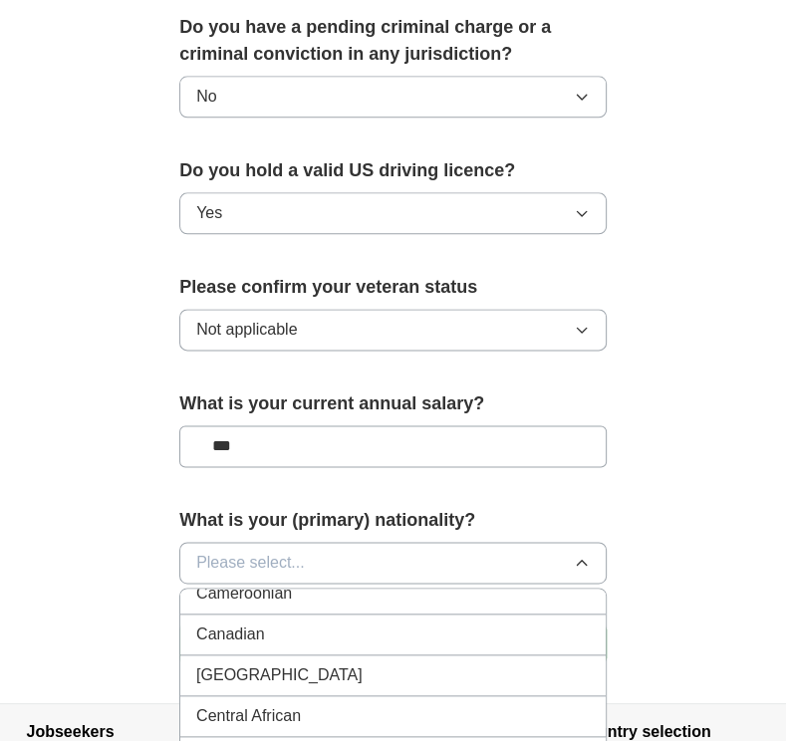
scroll to position [1394, 0]
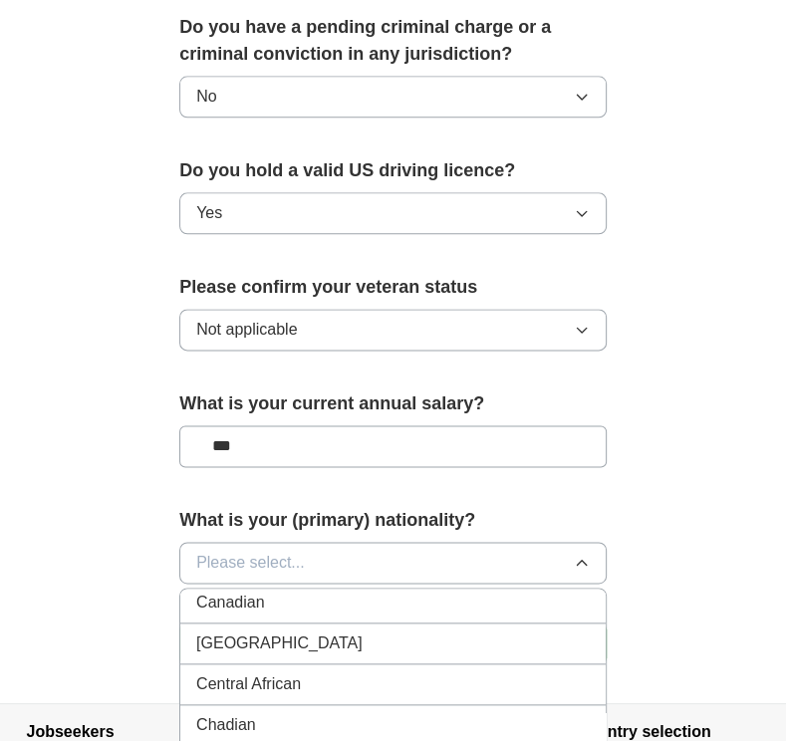
click at [319, 631] on div "[GEOGRAPHIC_DATA]" at bounding box center [392, 643] width 393 height 24
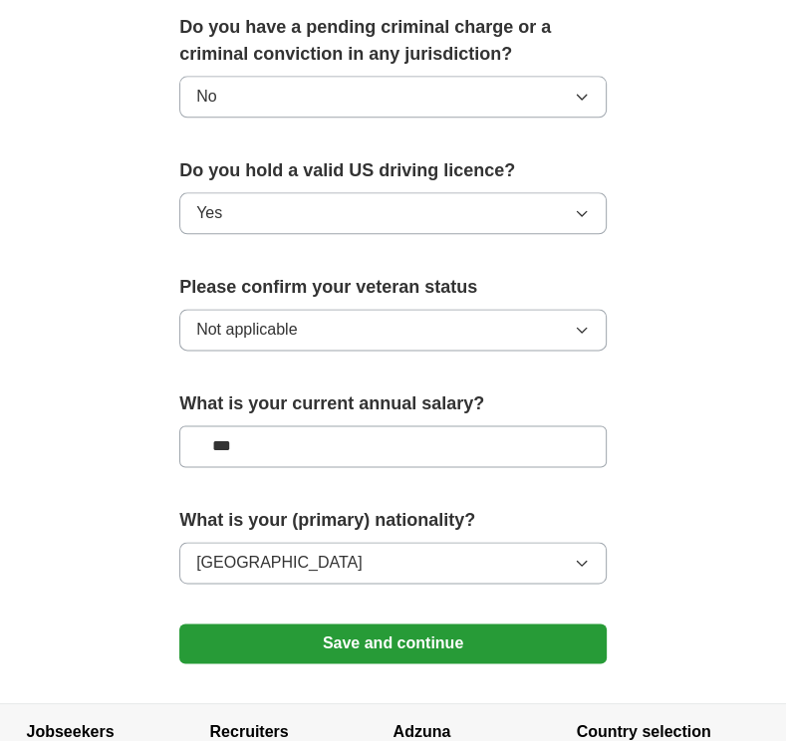
drag, startPoint x: 125, startPoint y: 594, endPoint x: 159, endPoint y: 614, distance: 39.3
click at [292, 626] on button "Save and continue" at bounding box center [392, 643] width 427 height 40
